Goal: Transaction & Acquisition: Purchase product/service

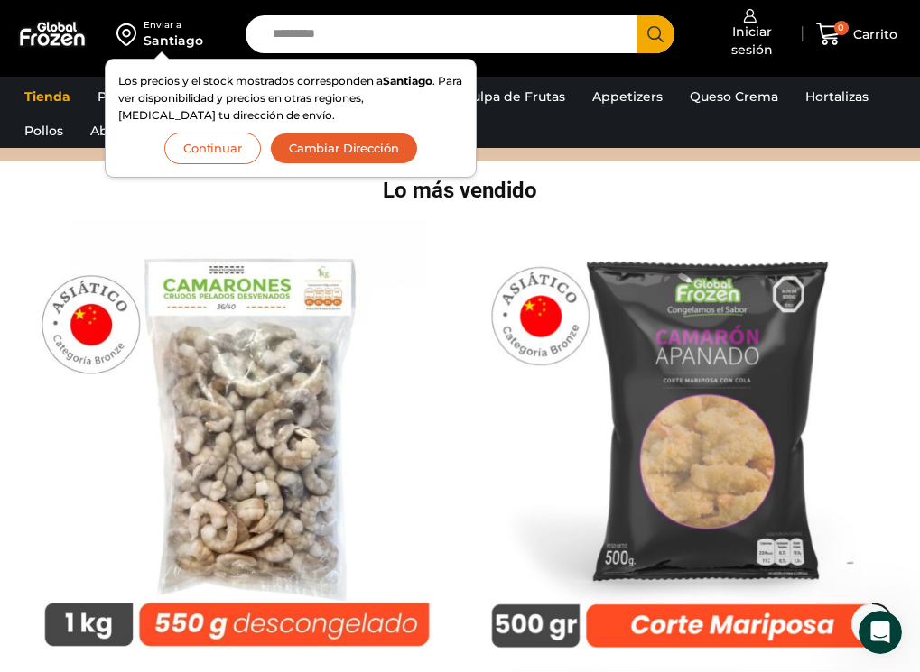
scroll to position [271, 0]
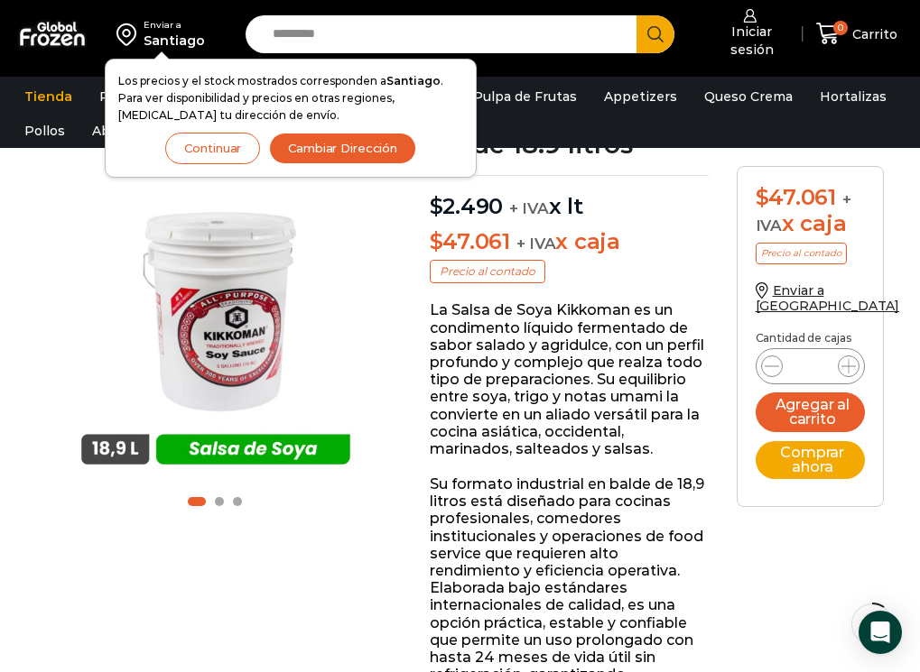
click at [655, 33] on icon "Search button" at bounding box center [655, 34] width 16 height 16
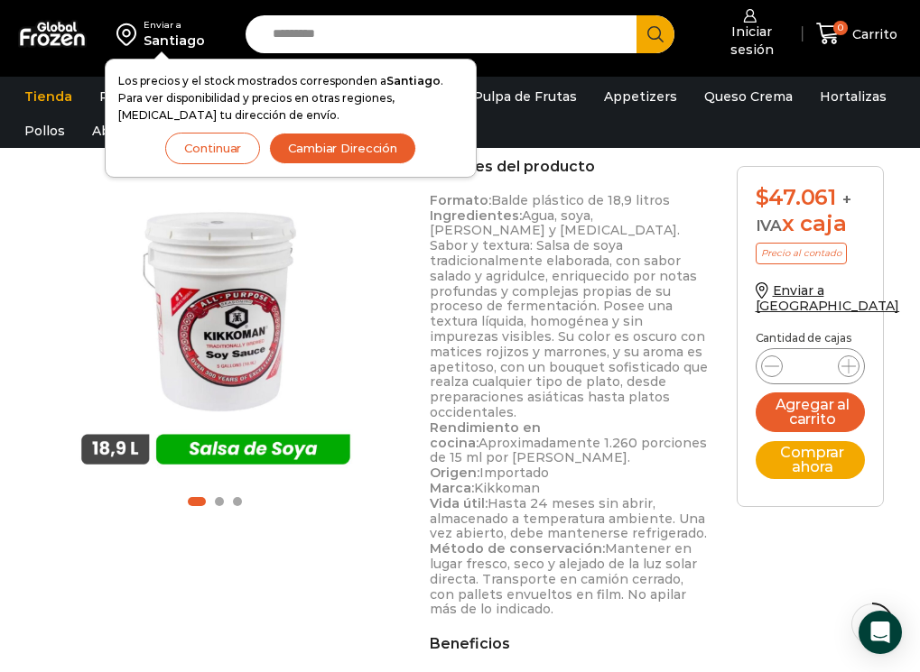
scroll to position [595, 0]
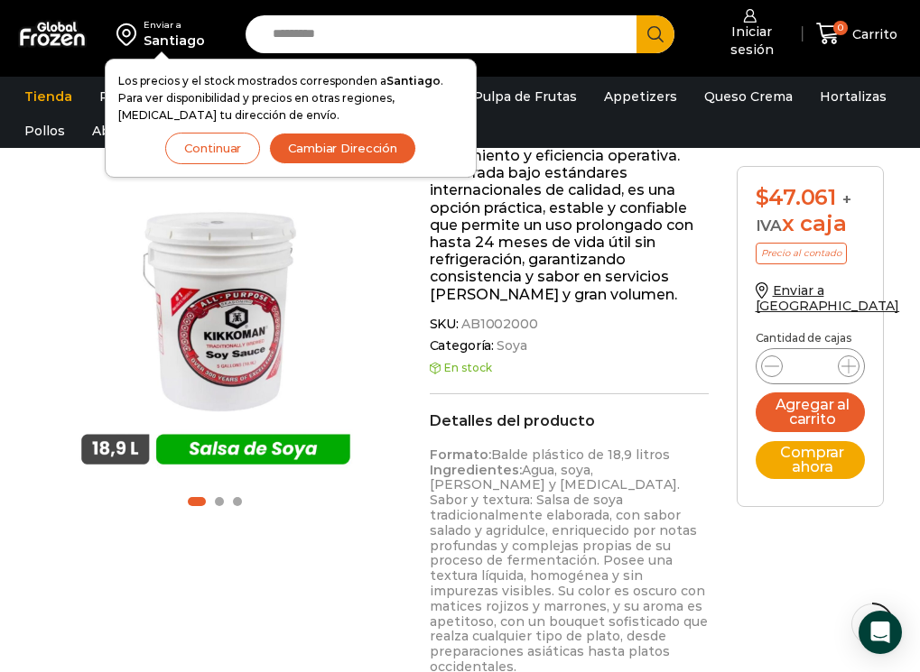
click at [191, 152] on button "Continuar" at bounding box center [212, 149] width 95 height 32
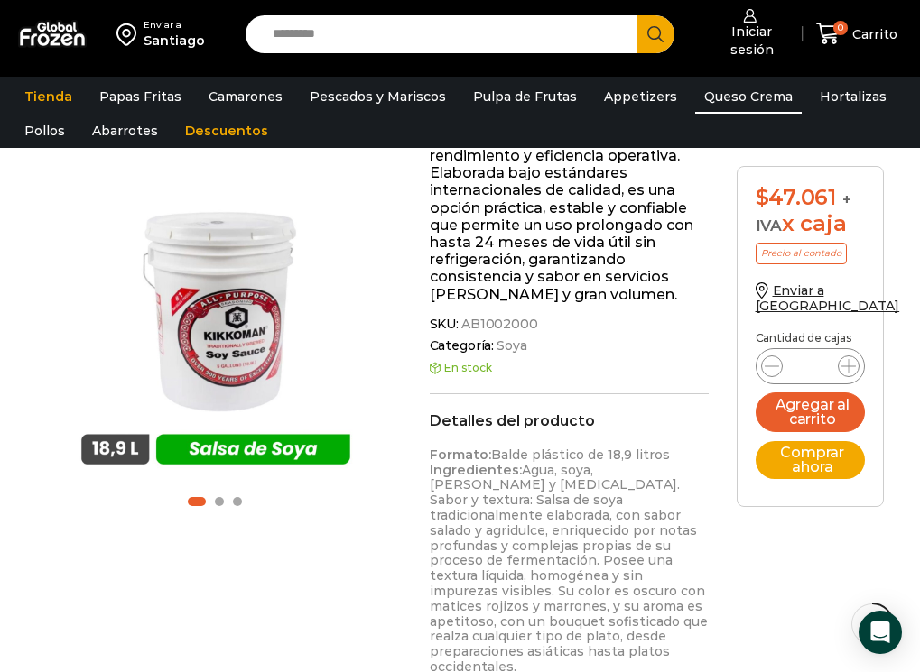
click at [719, 100] on link "Queso Crema" at bounding box center [748, 96] width 107 height 34
click at [718, 89] on link "Queso Crema" at bounding box center [748, 96] width 107 height 34
click at [708, 92] on link "Queso Crema" at bounding box center [748, 96] width 107 height 34
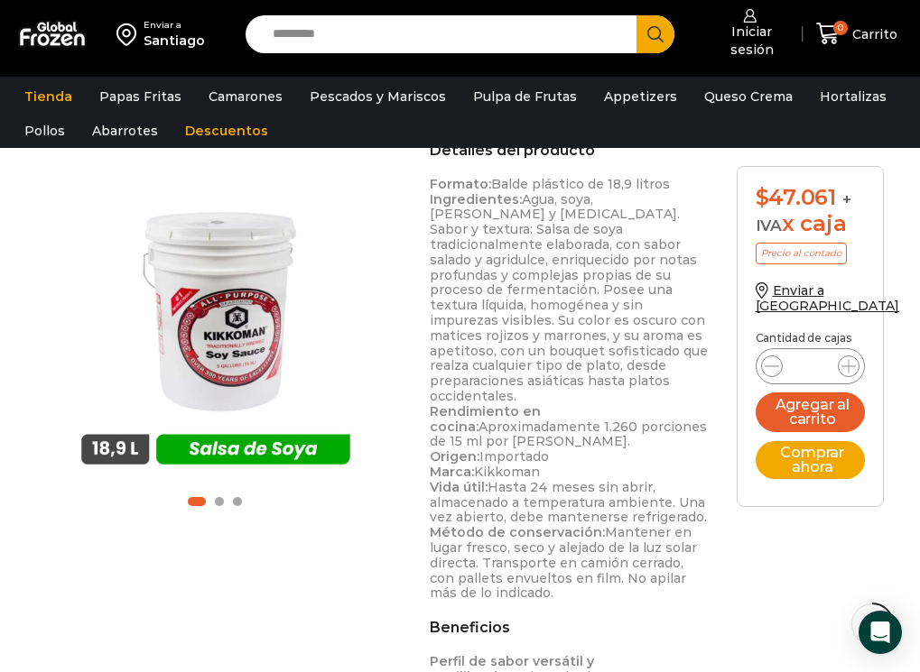
scroll to position [1046, 0]
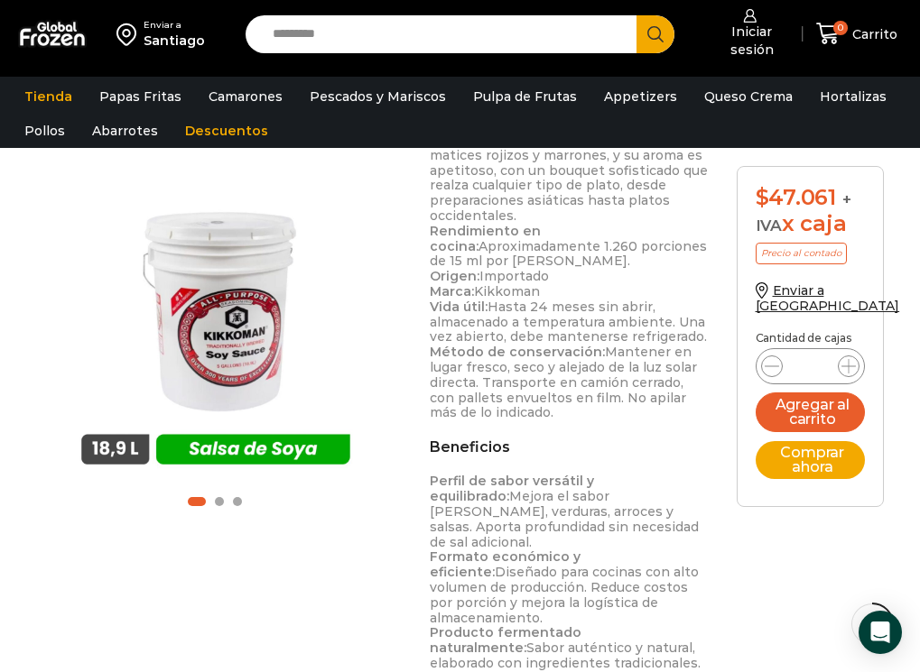
click at [655, 31] on icon "Search button" at bounding box center [655, 34] width 16 height 16
click at [348, 36] on input "Search input" at bounding box center [446, 34] width 364 height 38
click at [636, 15] on button "Search" at bounding box center [655, 34] width 38 height 38
click at [671, 42] on span "Search button" at bounding box center [655, 34] width 38 height 38
click at [661, 39] on span "Search button" at bounding box center [655, 34] width 38 height 38
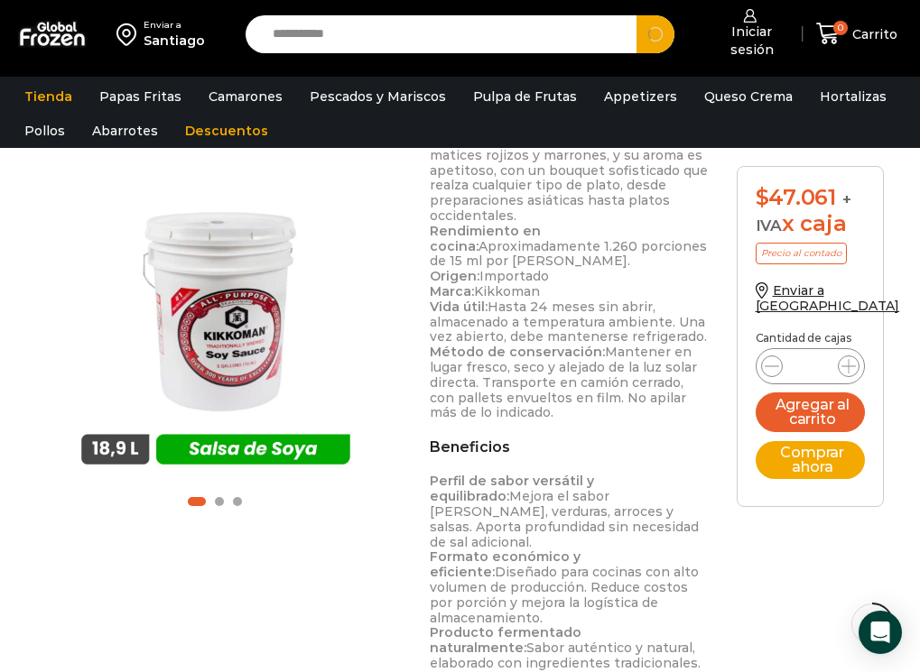
click at [661, 39] on span "Search button" at bounding box center [655, 34] width 38 height 38
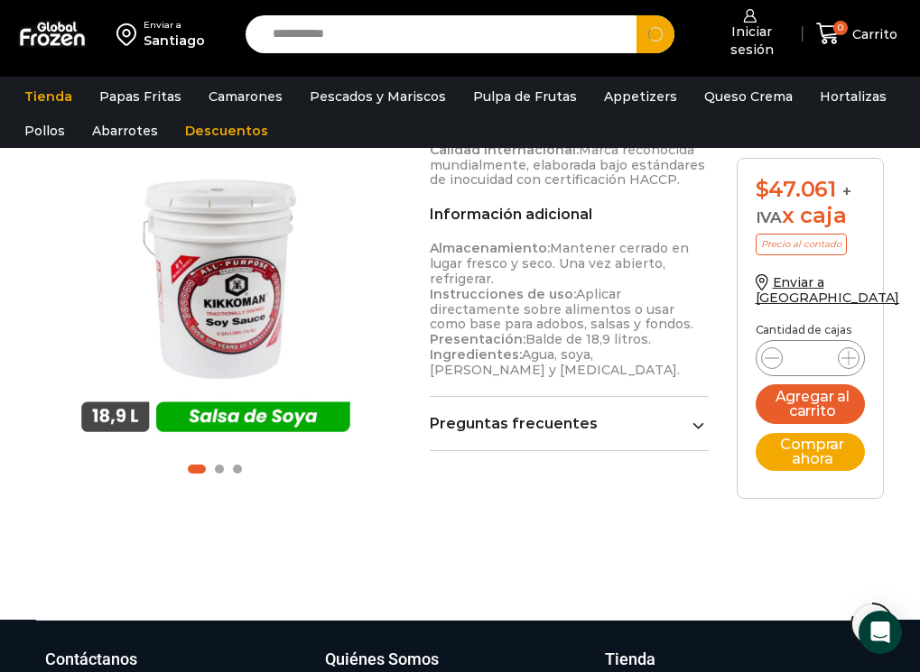
scroll to position [1497, 0]
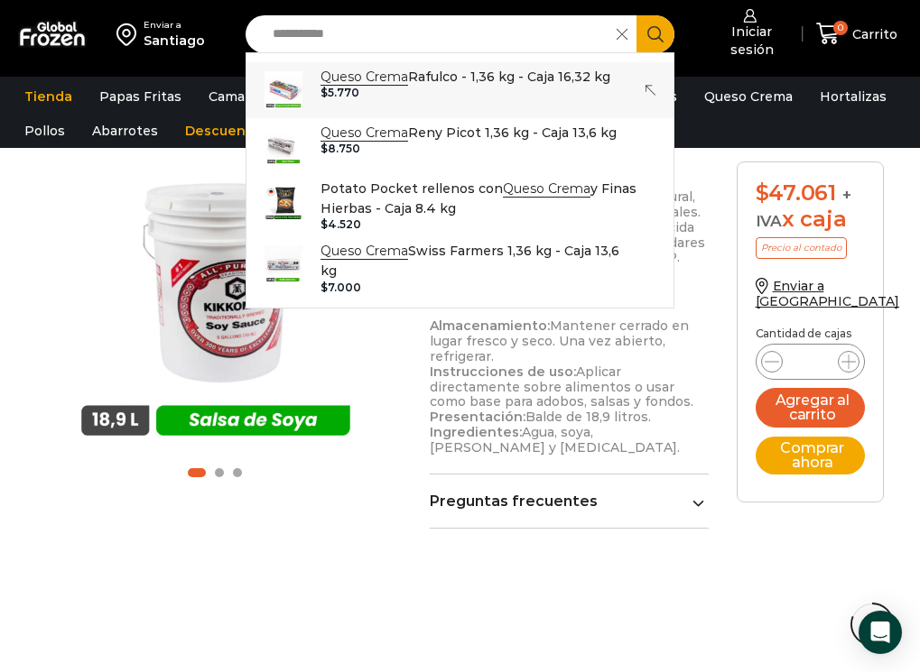
click at [335, 87] on bdi "$ 5.770" at bounding box center [339, 93] width 38 height 14
type input "**********"
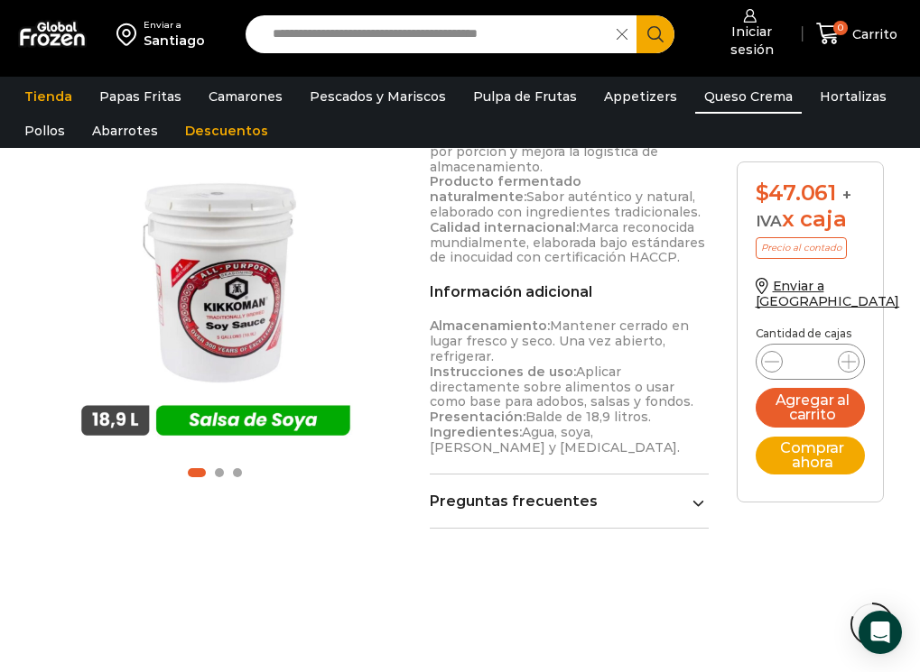
click at [727, 87] on link "Queso Crema" at bounding box center [748, 96] width 107 height 34
click at [725, 91] on link "Queso Crema" at bounding box center [748, 96] width 107 height 34
click at [651, 27] on icon "Search button" at bounding box center [655, 34] width 16 height 16
click at [636, 15] on button "Search" at bounding box center [655, 34] width 38 height 38
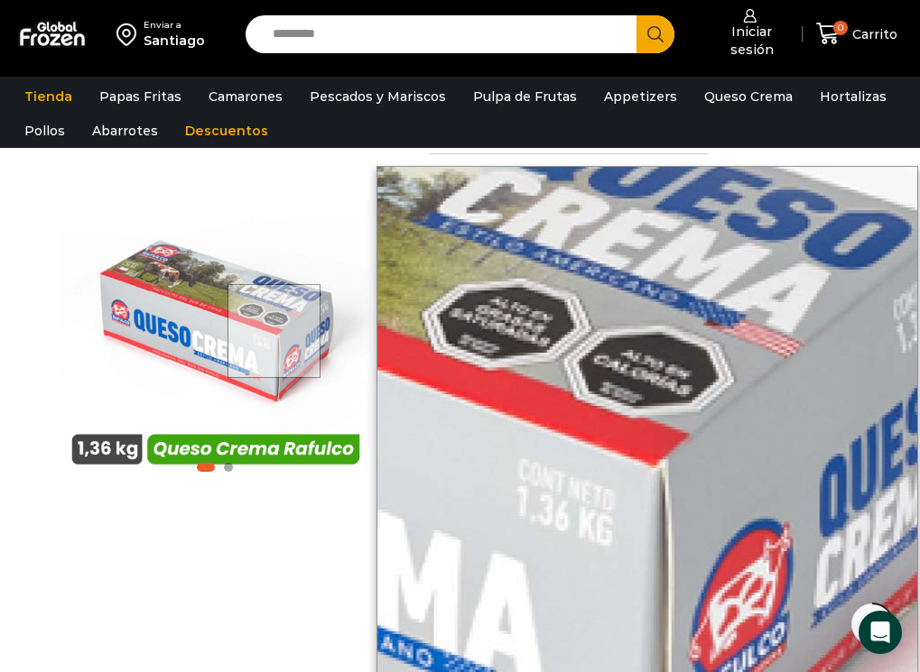
scroll to position [903, 0]
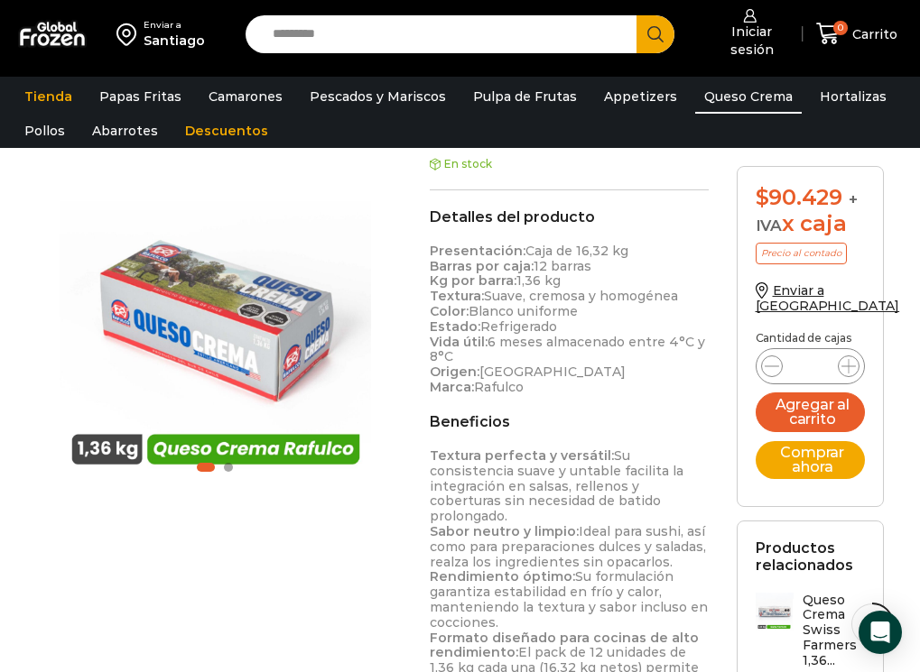
click at [699, 88] on link "Queso Crema" at bounding box center [748, 96] width 107 height 34
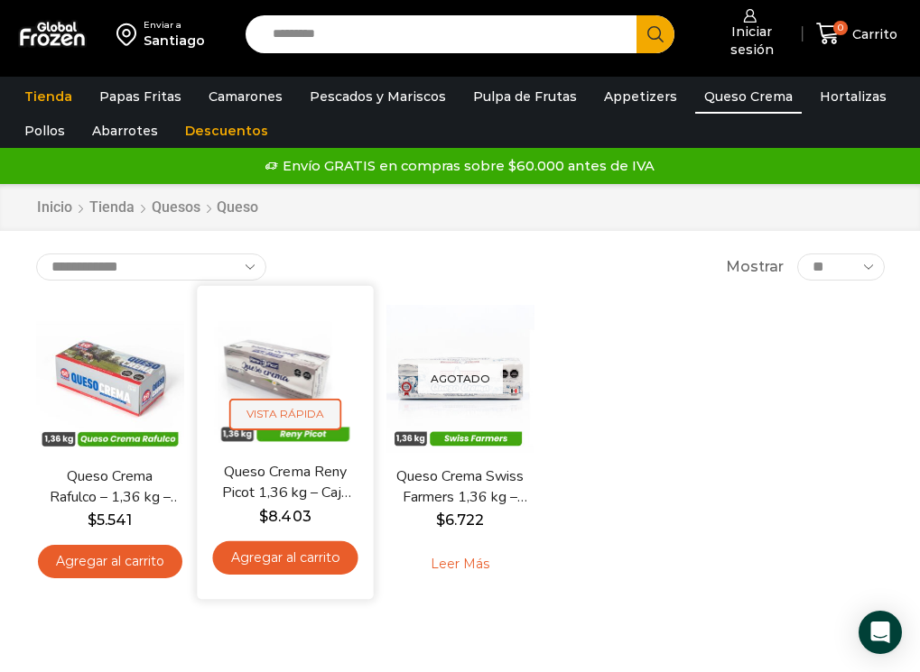
click at [272, 400] on span "Vista Rápida" at bounding box center [284, 415] width 112 height 32
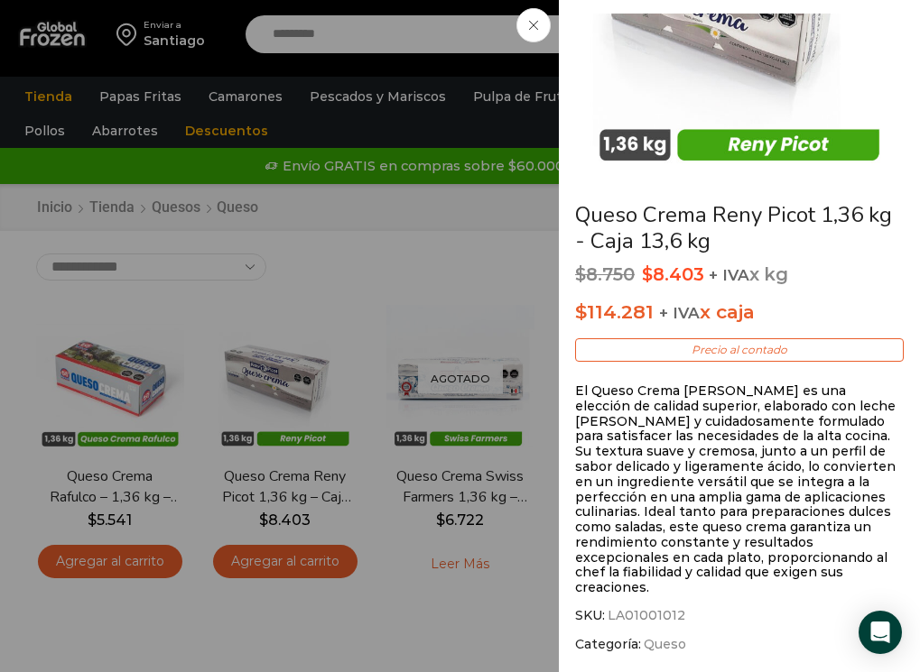
scroll to position [161, 0]
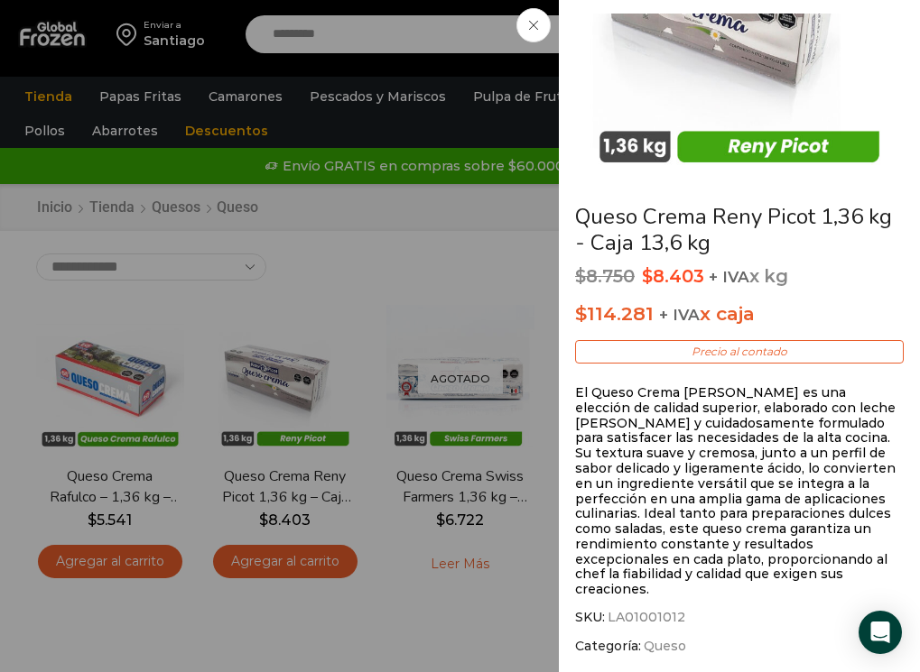
click at [538, 25] on span at bounding box center [533, 25] width 34 height 34
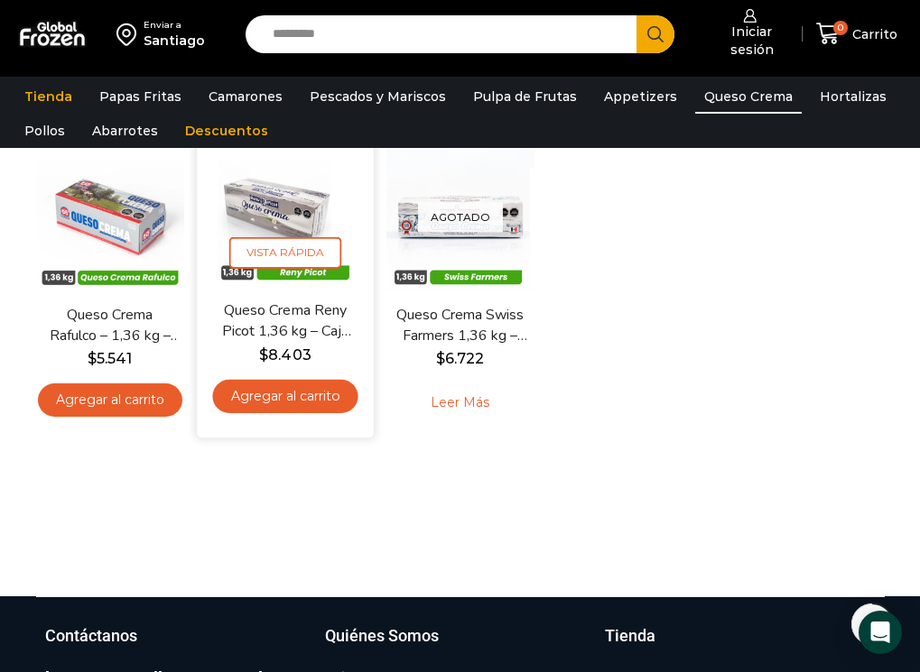
scroll to position [0, 0]
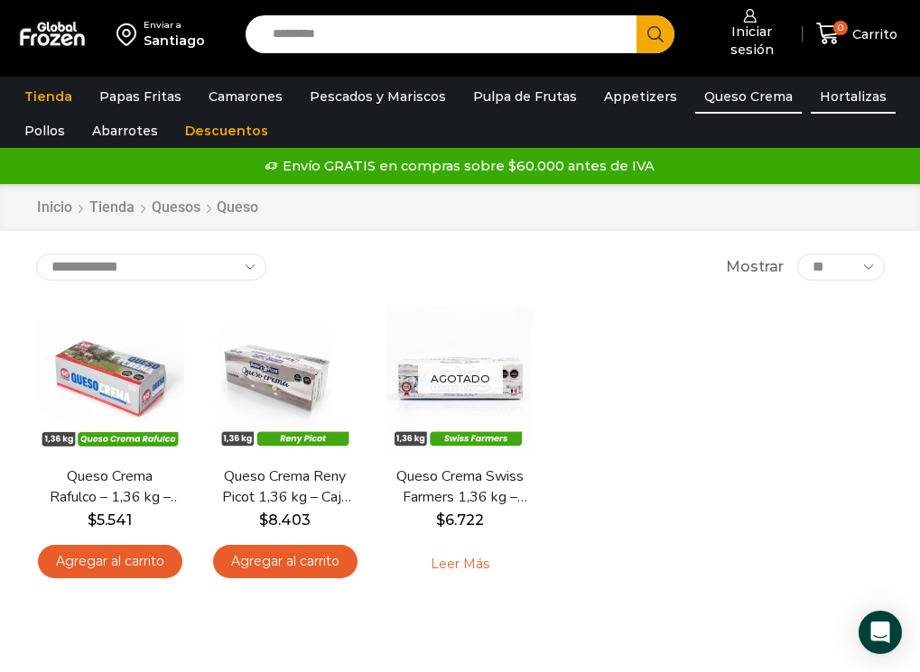
click at [810, 103] on link "Hortalizas" at bounding box center [852, 96] width 85 height 34
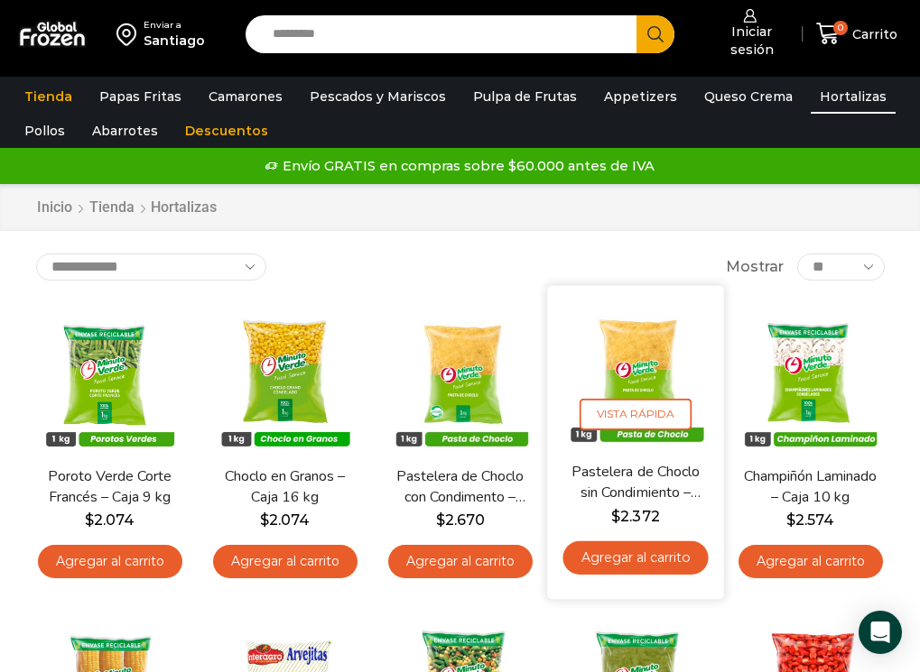
click at [632, 468] on link "Pastelera de Choclo sin Condimiento – Caja 7 kg" at bounding box center [635, 483] width 134 height 42
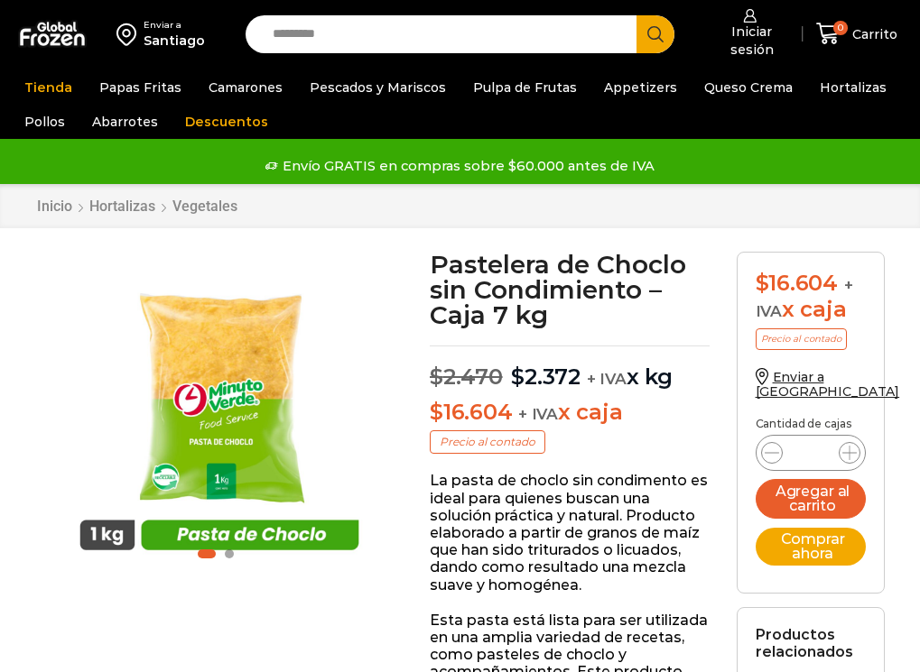
scroll to position [1, 0]
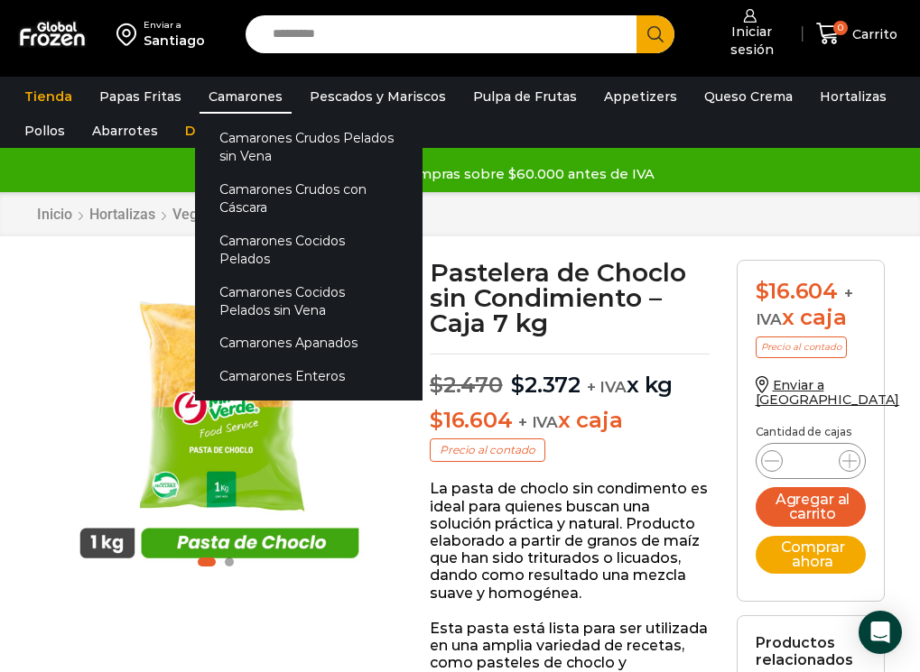
click at [250, 98] on link "Camarones" at bounding box center [245, 96] width 92 height 34
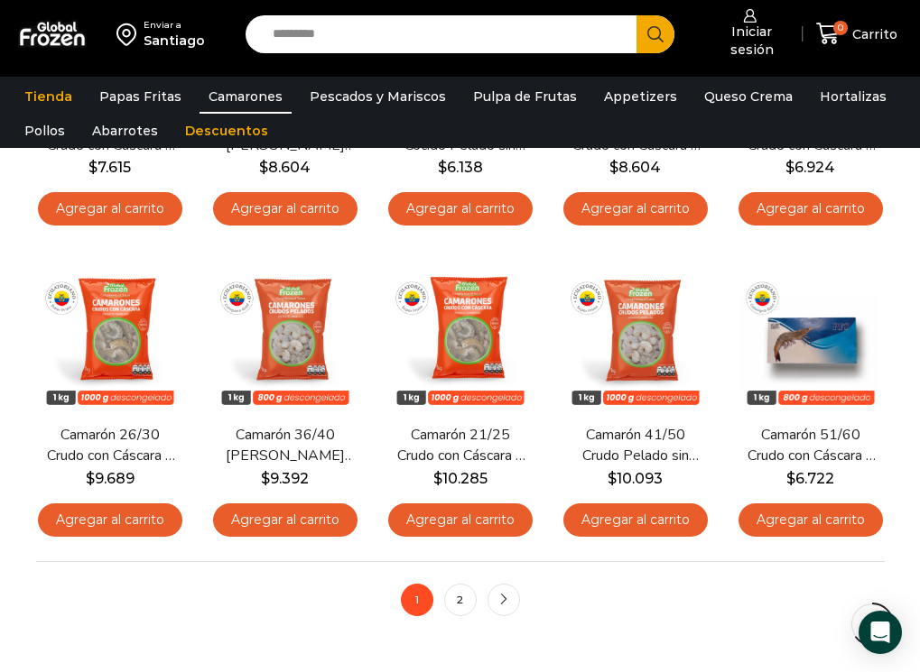
scroll to position [993, 0]
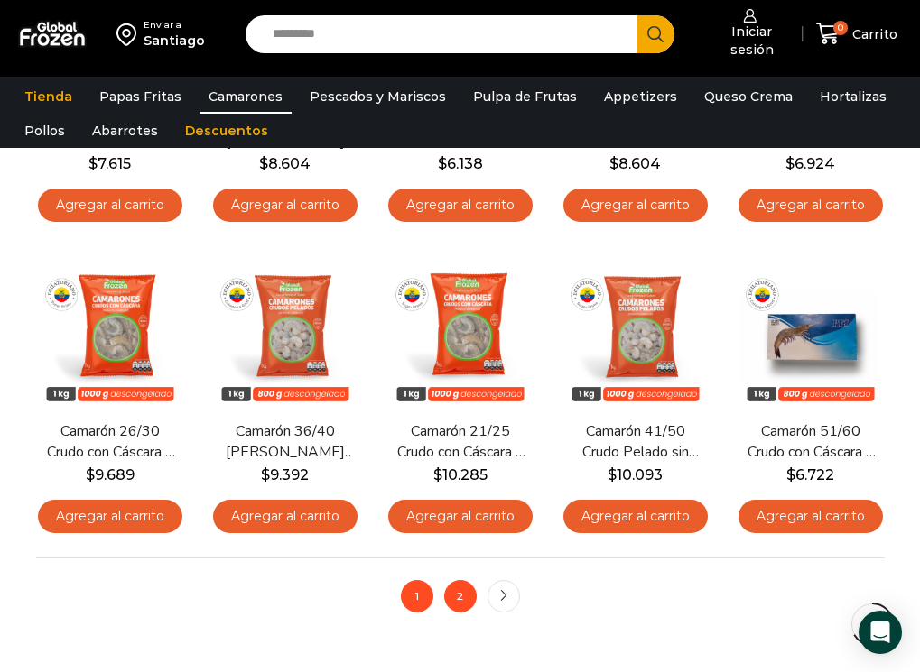
click at [456, 594] on link "2" at bounding box center [460, 596] width 32 height 32
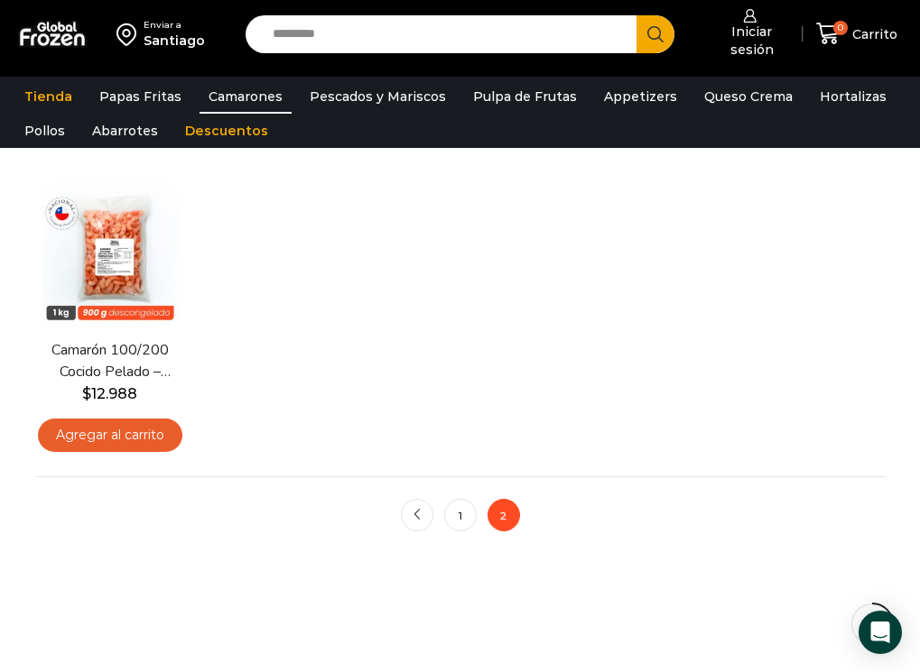
scroll to position [542, 0]
